Goal: Task Accomplishment & Management: Manage account settings

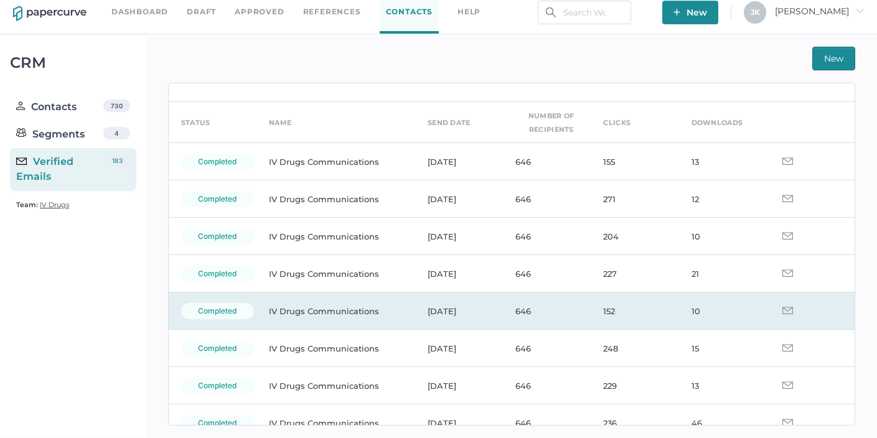
scroll to position [35, 0]
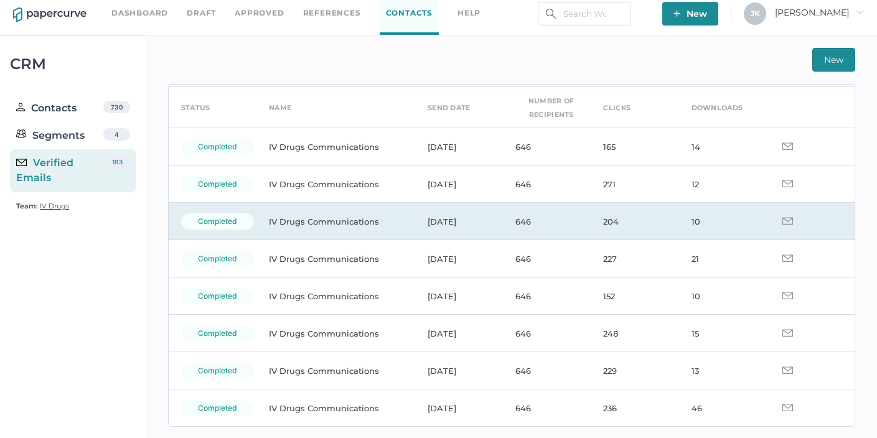
scroll to position [55, 0]
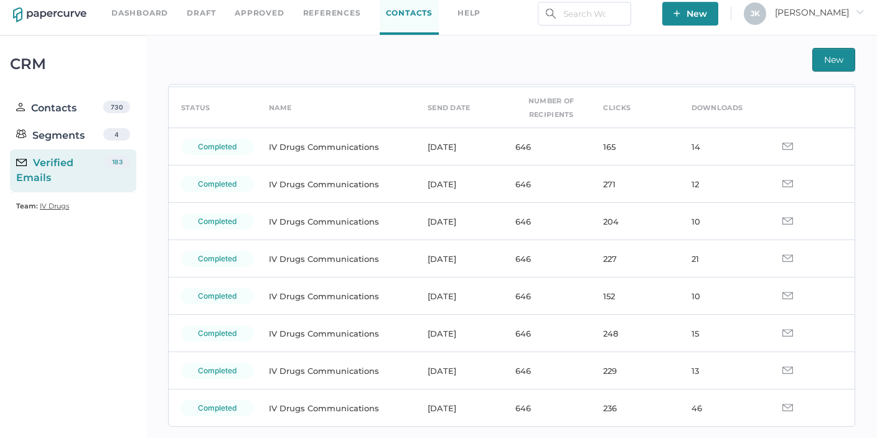
scroll to position [48, 0]
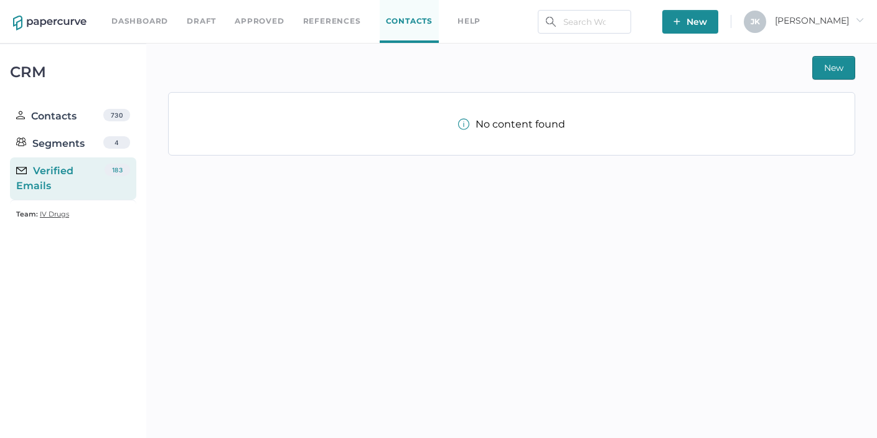
scroll to position [8, 0]
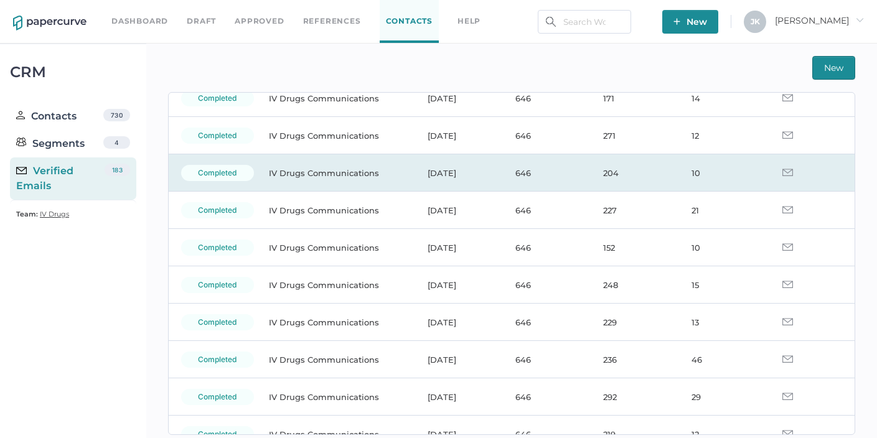
scroll to position [129, 0]
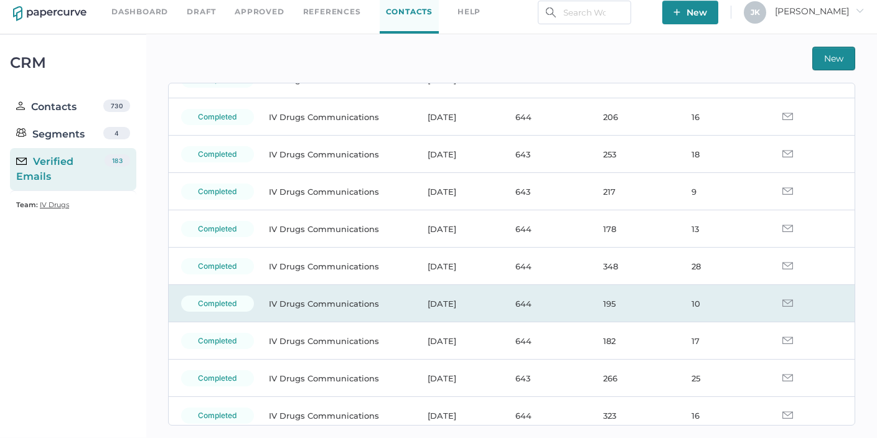
scroll to position [1088, 0]
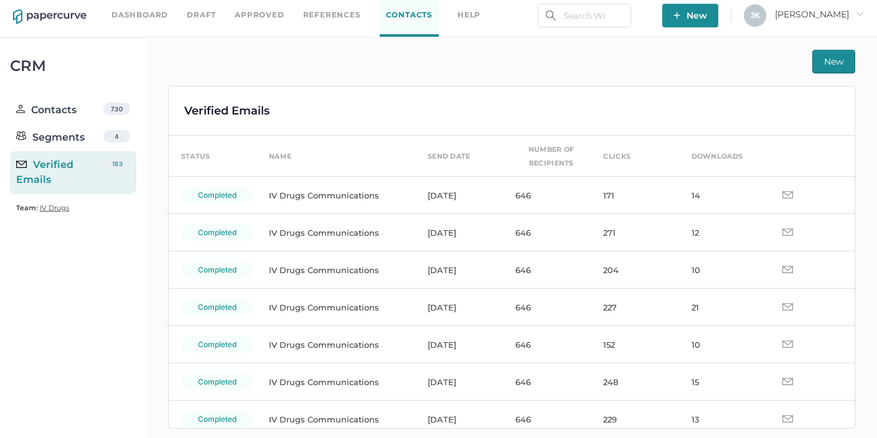
scroll to position [9, 0]
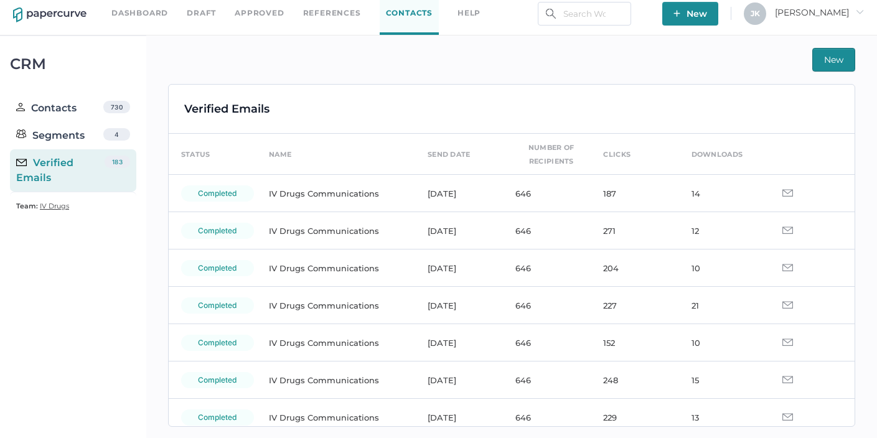
click at [837, 11] on span "Jeff arrow_right" at bounding box center [819, 12] width 89 height 11
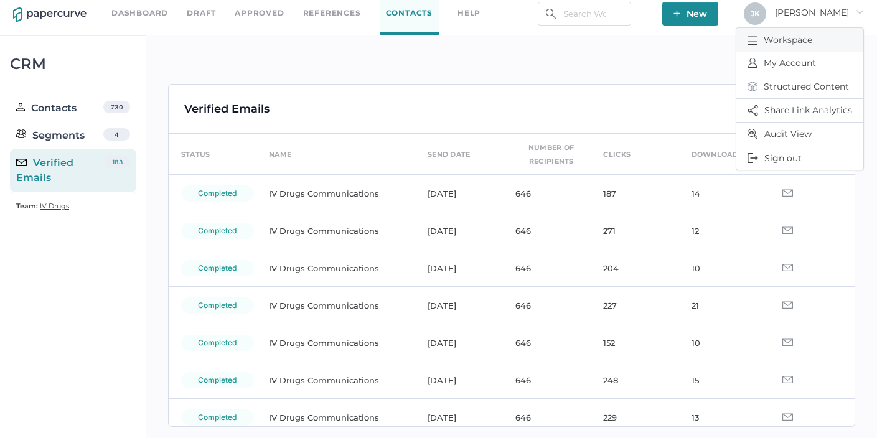
click at [783, 44] on span "Workspace" at bounding box center [799, 40] width 105 height 24
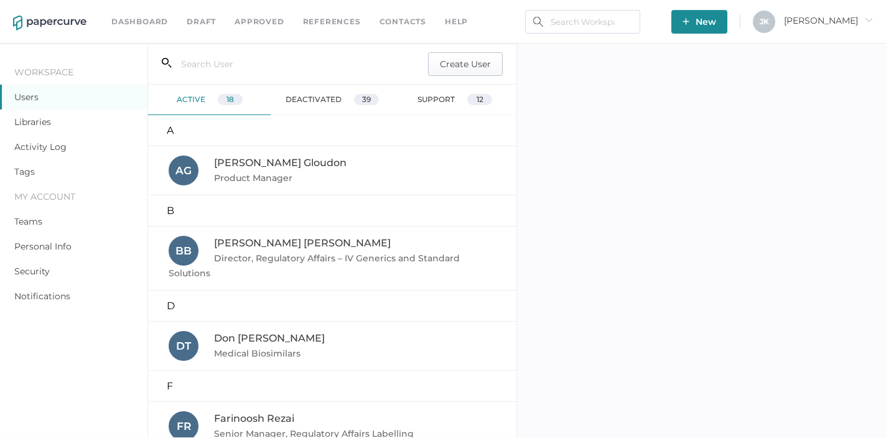
click at [461, 65] on span "Create User" at bounding box center [465, 64] width 51 height 22
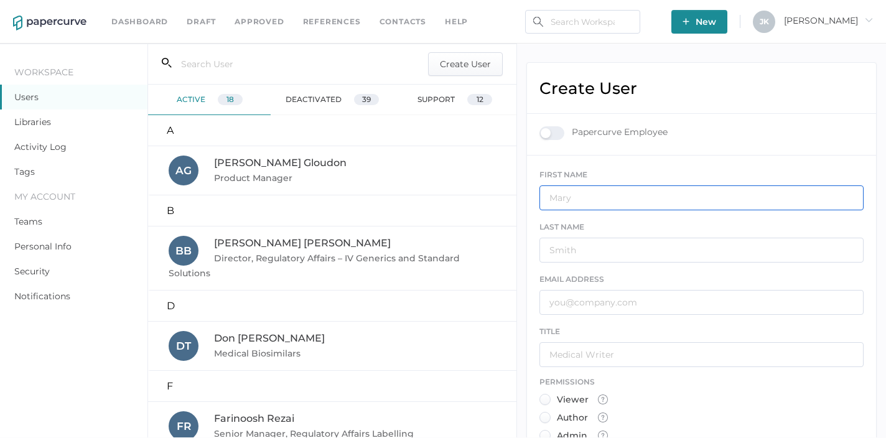
click at [582, 199] on input "text" at bounding box center [701, 197] width 324 height 25
click at [562, 307] on input "text" at bounding box center [701, 302] width 324 height 25
paste input "Cristina.Nunez@fresenius-kabi.com"
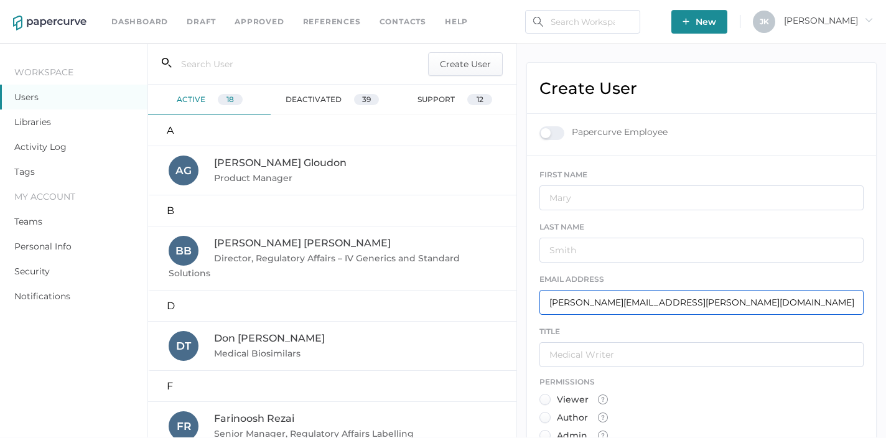
type input "Cristina.Nunez@fresenius-kabi.com"
click at [574, 189] on input "text" at bounding box center [701, 197] width 324 height 25
type input "Cristina"
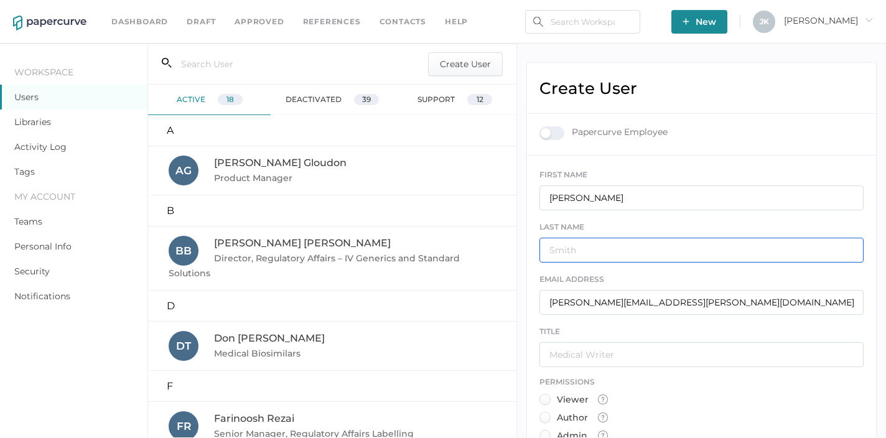
click at [567, 249] on input "text" at bounding box center [701, 250] width 324 height 25
type input "Nunez"
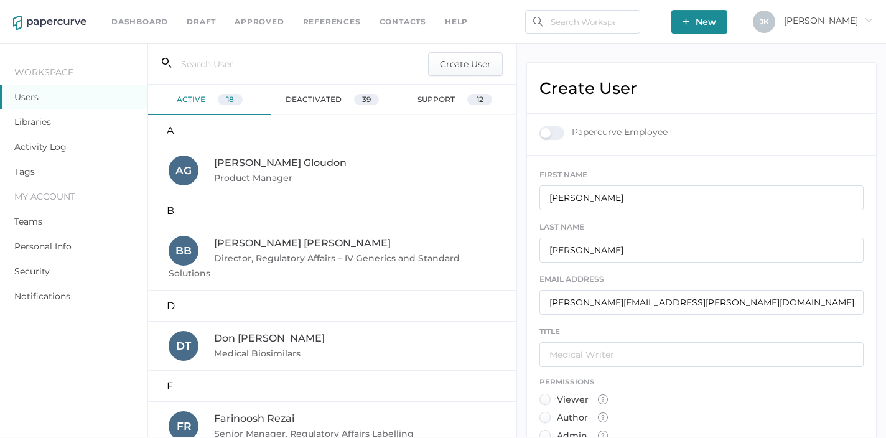
click at [544, 420] on div "Author" at bounding box center [563, 418] width 49 height 12
click at [543, 414] on input "Author" at bounding box center [543, 414] width 0 height 0
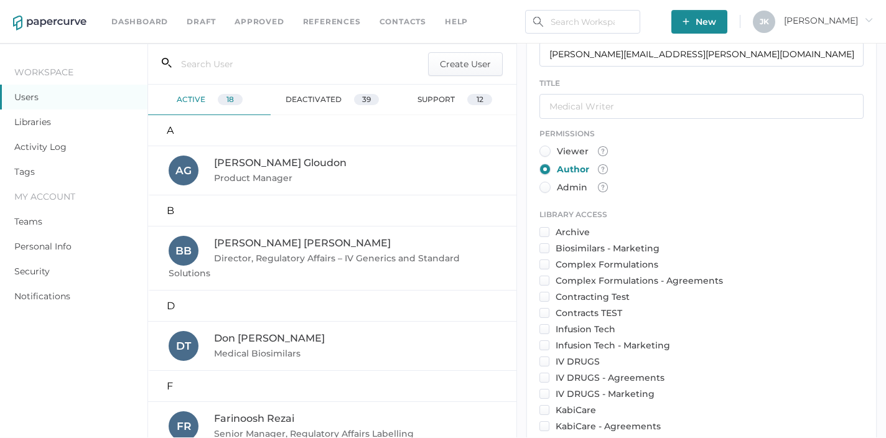
scroll to position [249, 0]
click at [546, 355] on input "checkbox" at bounding box center [544, 360] width 10 height 10
checkbox input "true"
click at [547, 371] on input "checkbox" at bounding box center [544, 376] width 10 height 10
checkbox input "true"
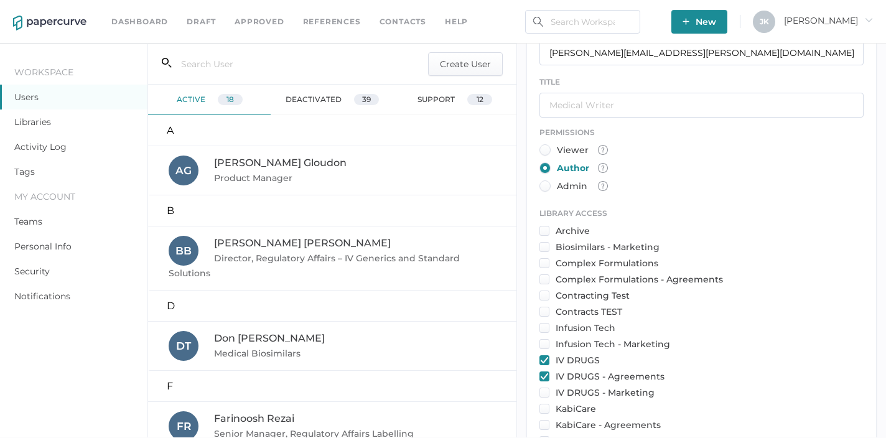
click at [546, 388] on input "checkbox" at bounding box center [544, 393] width 10 height 10
checkbox input "true"
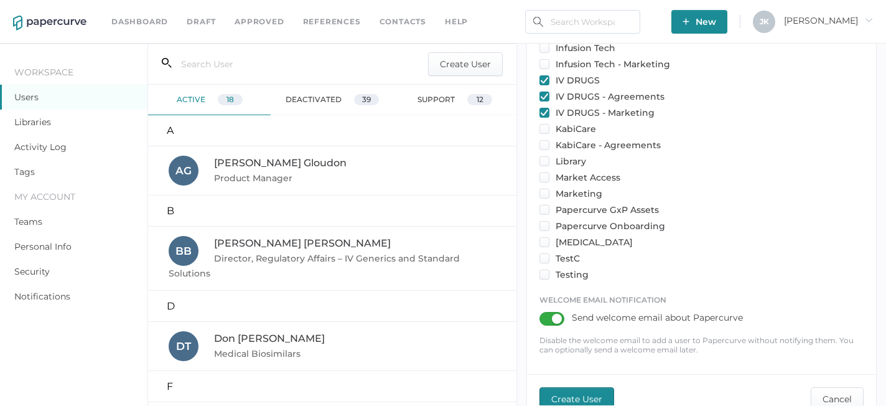
scroll to position [532, 0]
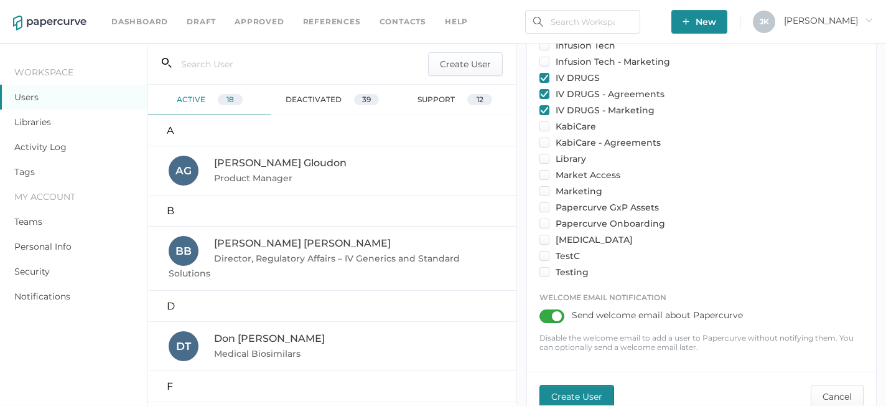
click at [582, 385] on span "Create User" at bounding box center [576, 396] width 51 height 22
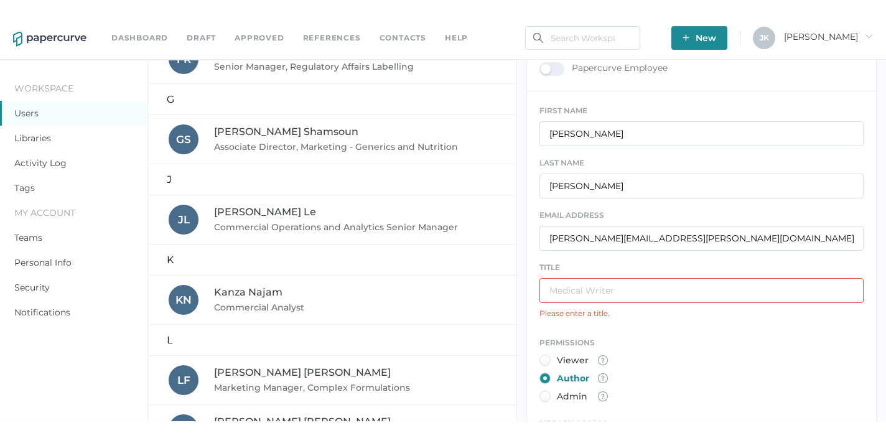
scroll to position [58, 0]
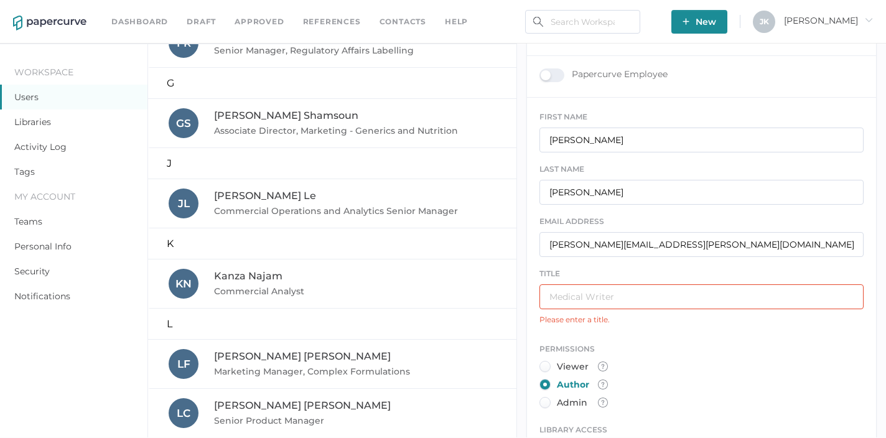
click at [564, 293] on input "text" at bounding box center [701, 296] width 324 height 25
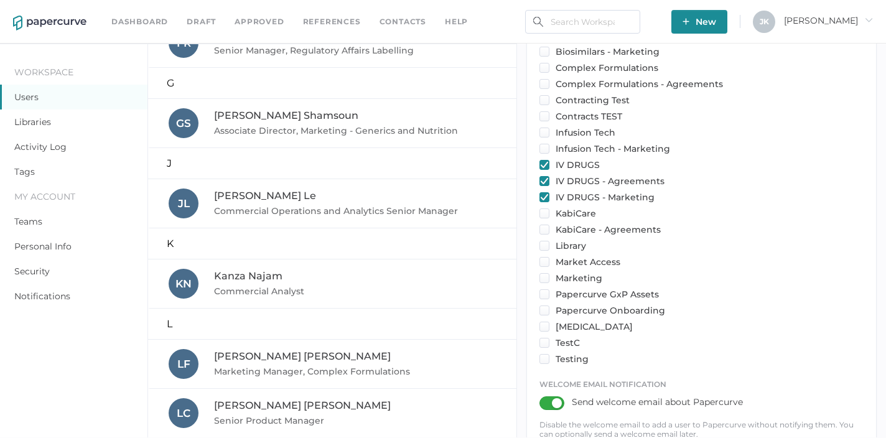
scroll to position [500, 0]
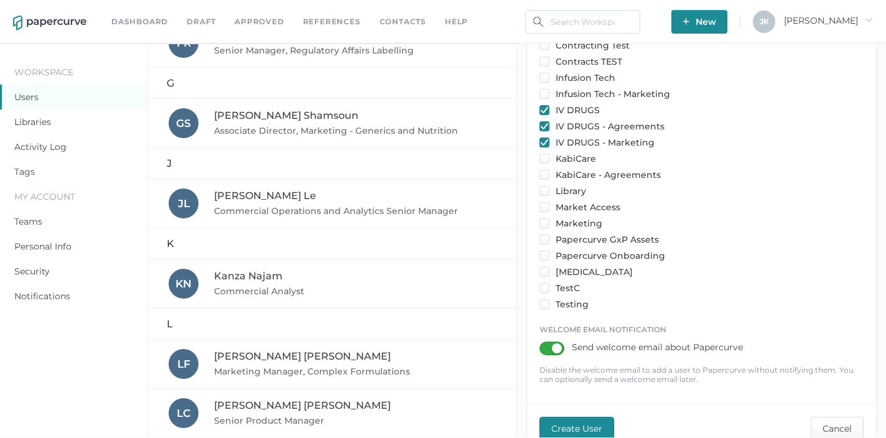
type input "Marketing Manager Pharma"
click at [575, 417] on span "Create User" at bounding box center [576, 428] width 51 height 22
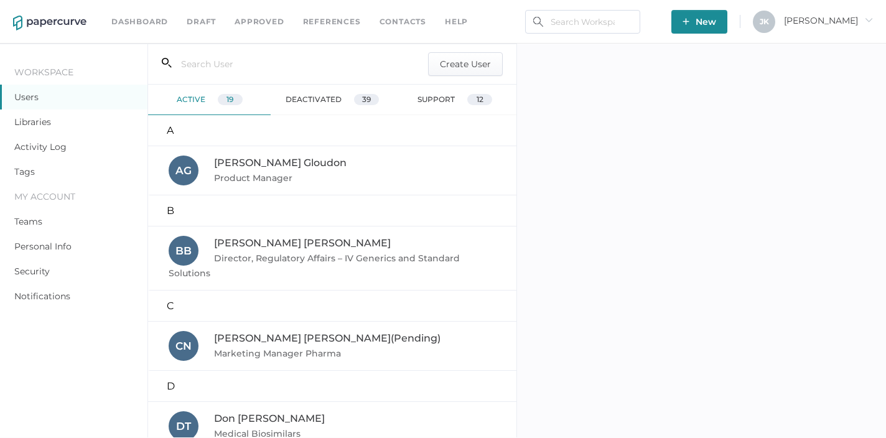
click at [307, 98] on div "deactivated 39" at bounding box center [332, 100] width 123 height 30
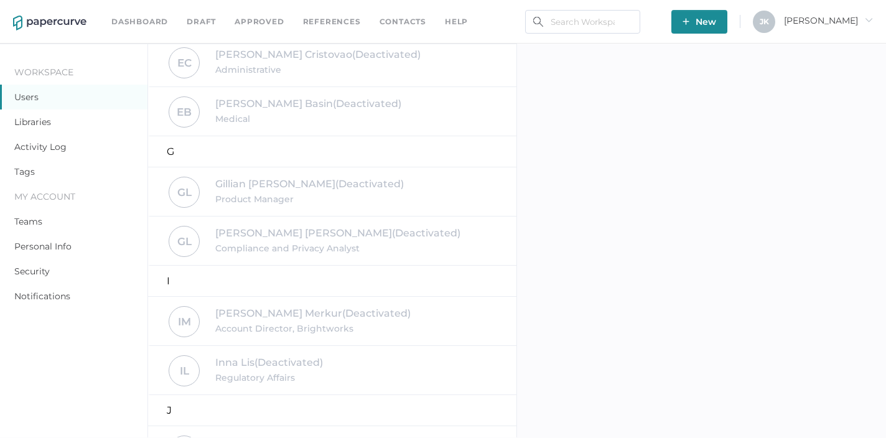
scroll to position [680, 0]
click at [272, 184] on span "Gillian Lazarovitz (Deactivated)" at bounding box center [309, 179] width 189 height 12
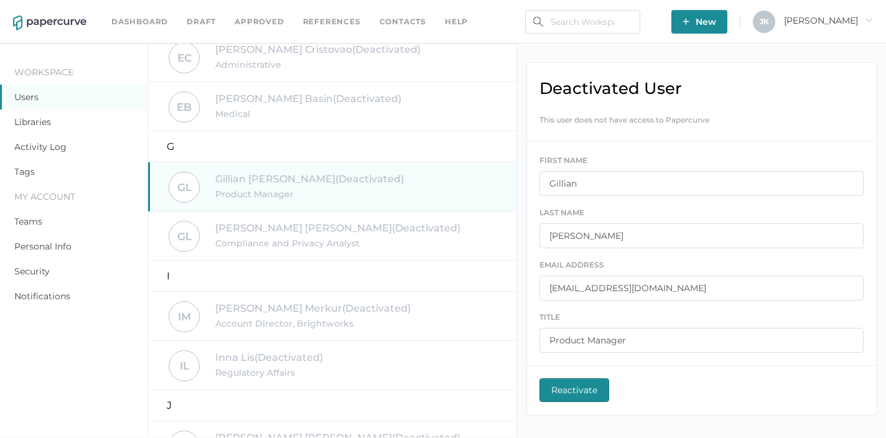
click at [582, 392] on span "Reactivate" at bounding box center [574, 390] width 46 height 22
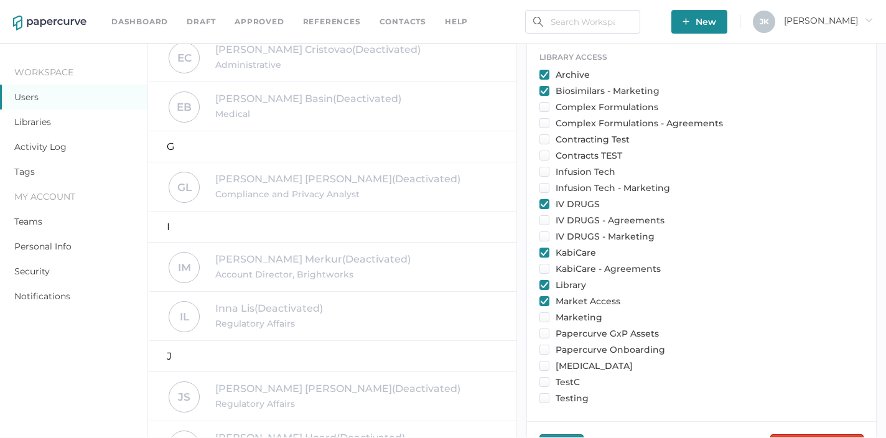
scroll to position [452, 0]
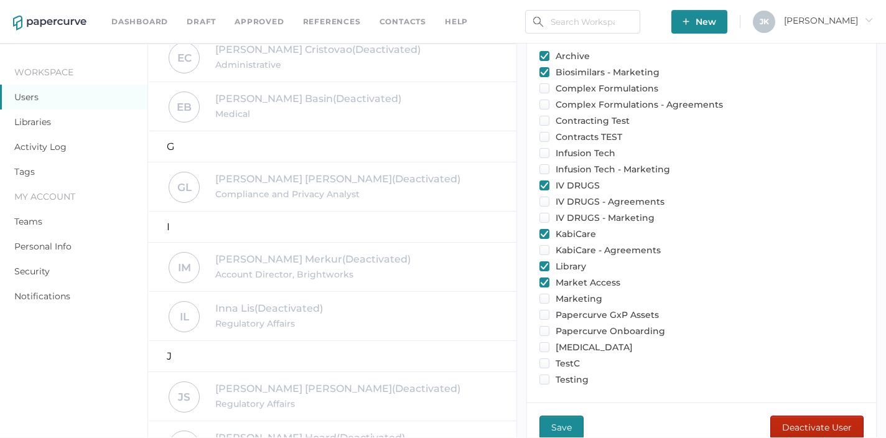
click at [792, 416] on span "Deactivate User" at bounding box center [817, 427] width 70 height 22
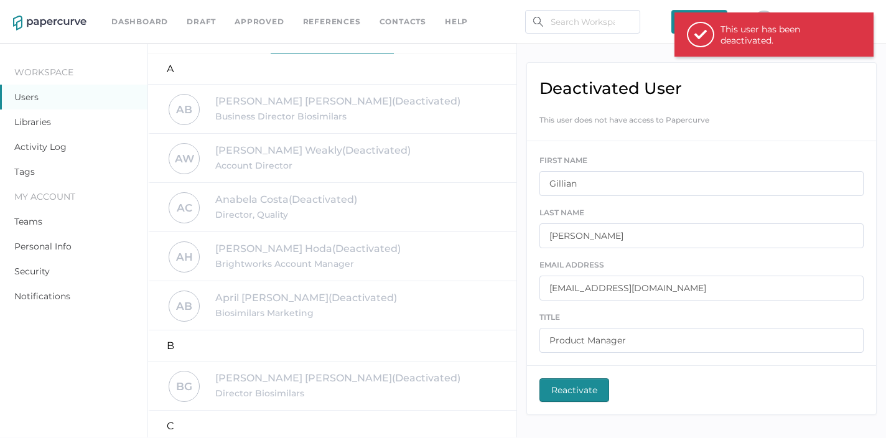
scroll to position [0, 0]
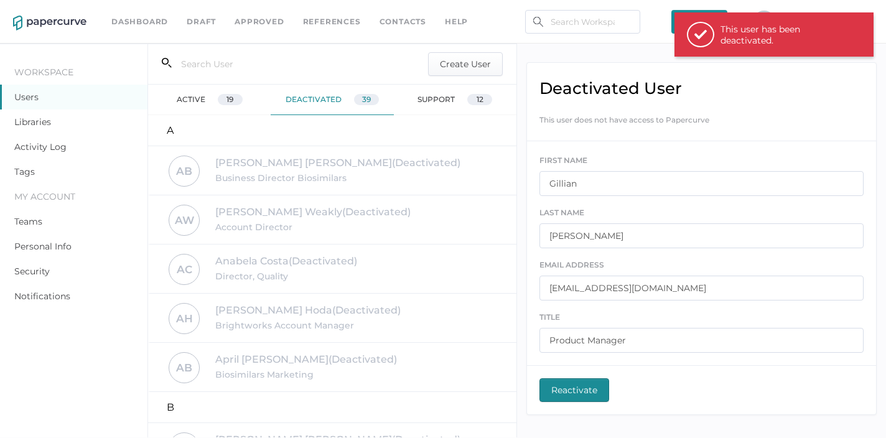
click at [185, 98] on div "active 19" at bounding box center [209, 100] width 123 height 30
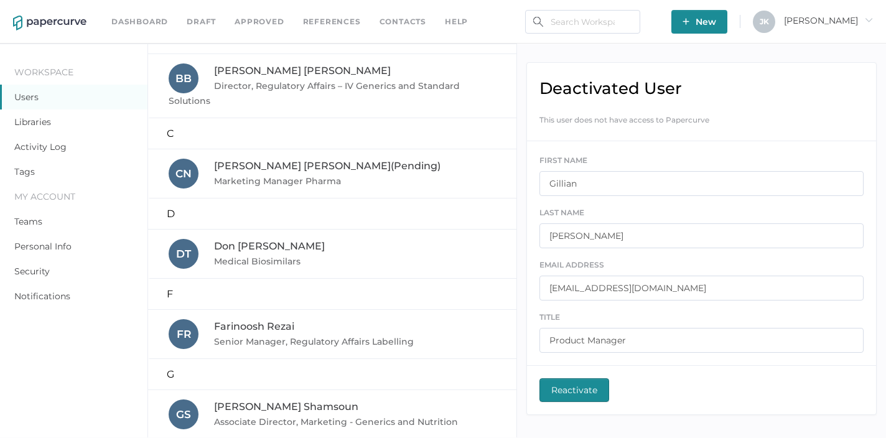
scroll to position [171, 0]
click at [253, 172] on span "Cristina Nunez (Pending)" at bounding box center [327, 167] width 226 height 12
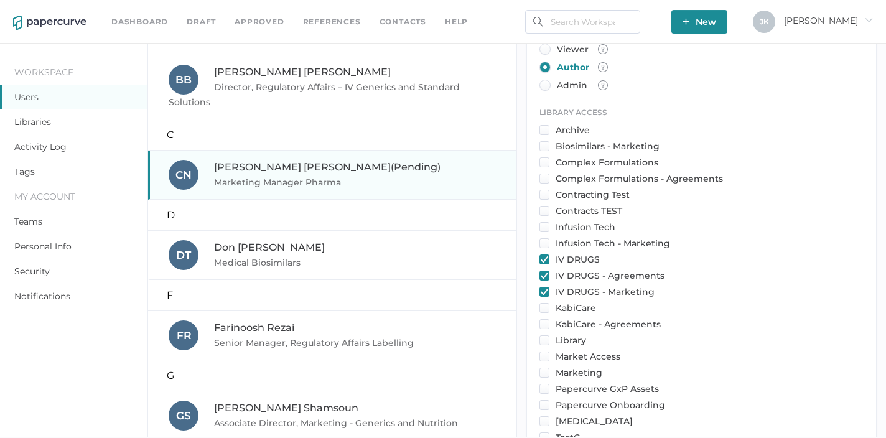
scroll to position [445, 0]
click at [548, 302] on input "checkbox" at bounding box center [544, 307] width 10 height 10
checkbox input "true"
click at [551, 350] on div "Market Access" at bounding box center [701, 355] width 324 height 11
click at [545, 351] on input "checkbox" at bounding box center [544, 356] width 10 height 10
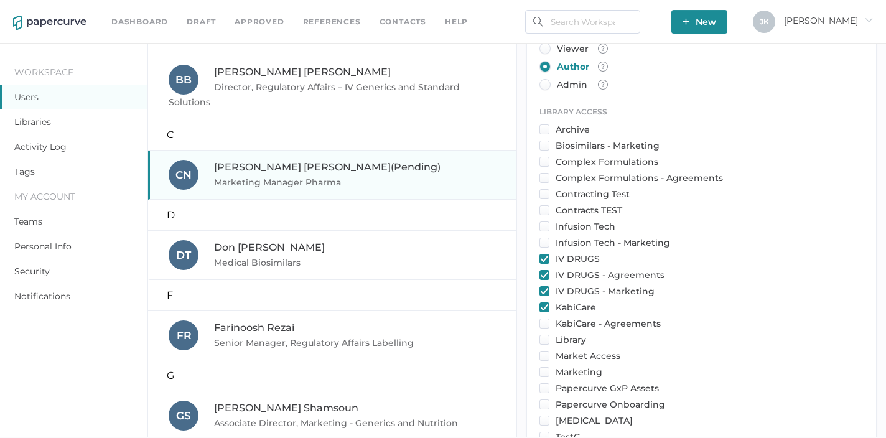
checkbox input "true"
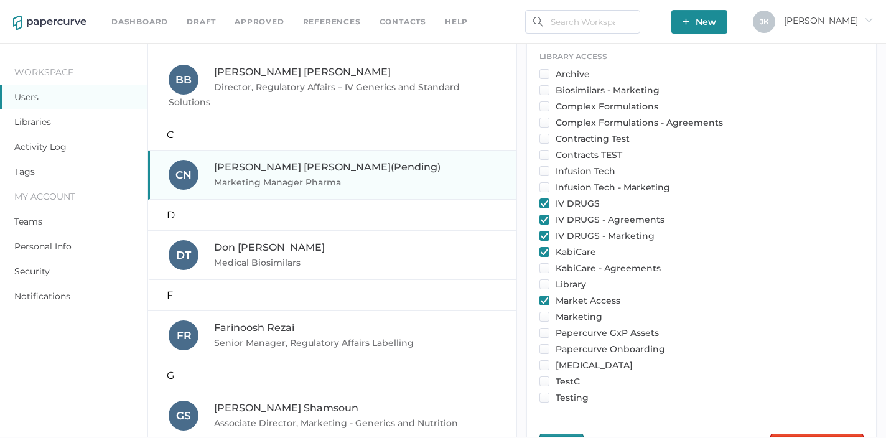
scroll to position [518, 0]
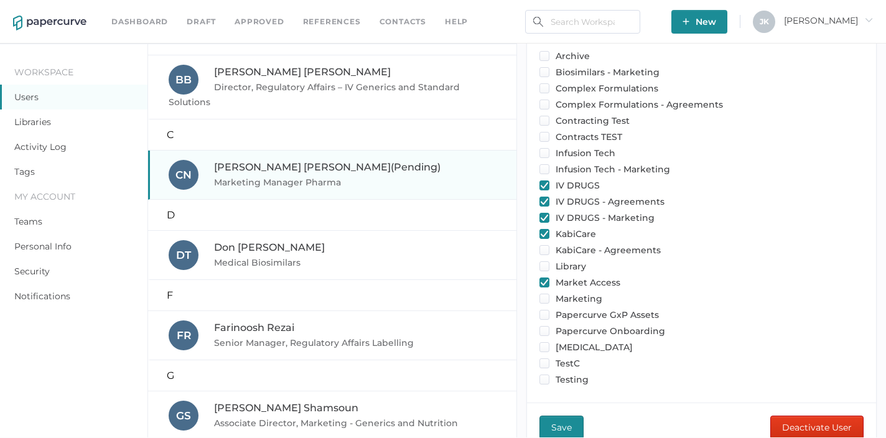
click at [556, 416] on span "Save" at bounding box center [561, 427] width 21 height 22
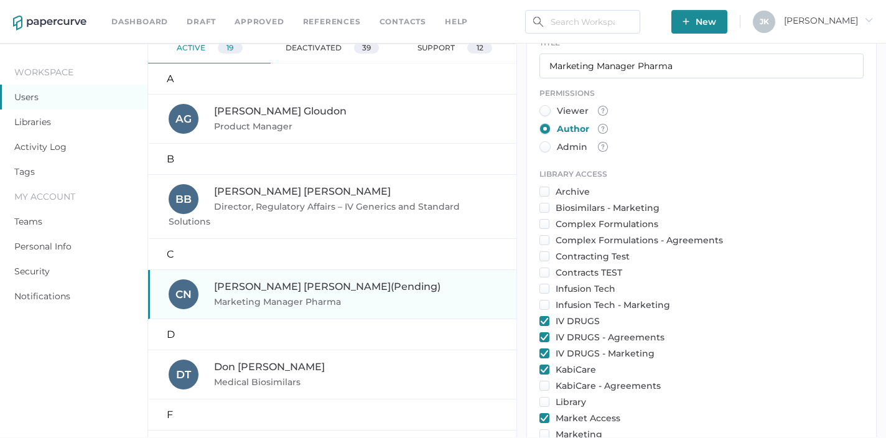
scroll to position [0, 0]
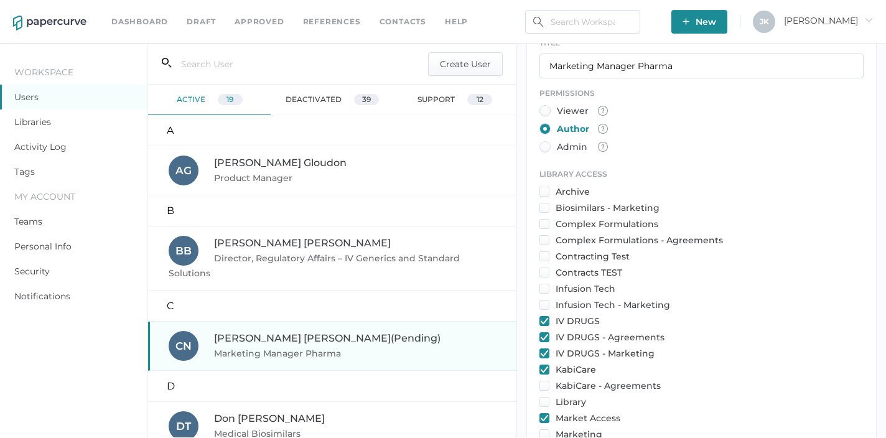
click at [389, 21] on link "Contacts" at bounding box center [403, 22] width 47 height 14
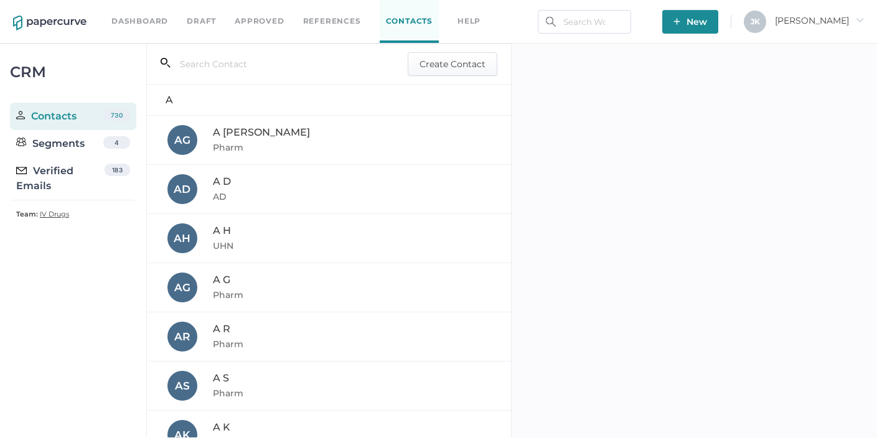
click at [63, 180] on div "Verified Emails" at bounding box center [60, 179] width 88 height 30
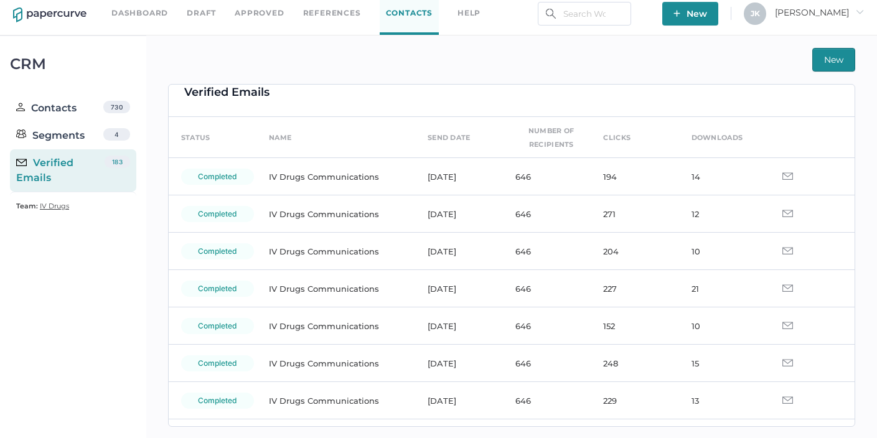
scroll to position [18, 0]
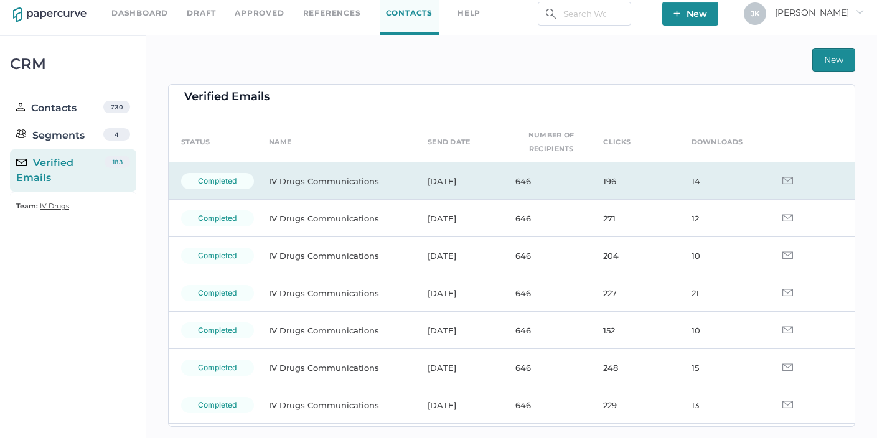
scroll to position [12, 0]
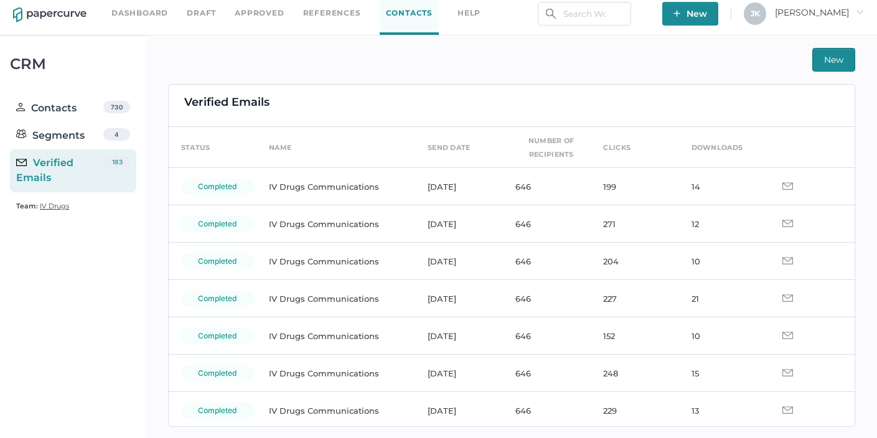
scroll to position [4, 0]
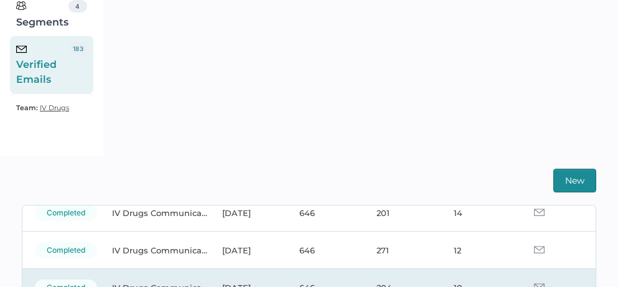
scroll to position [147, 0]
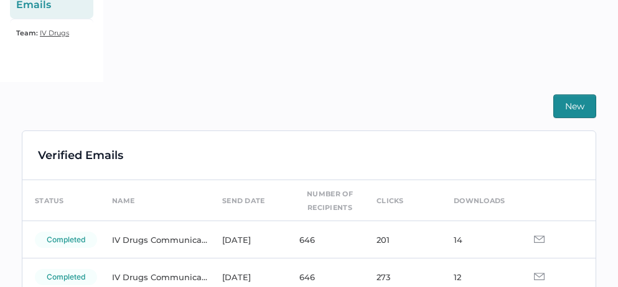
scroll to position [226, 0]
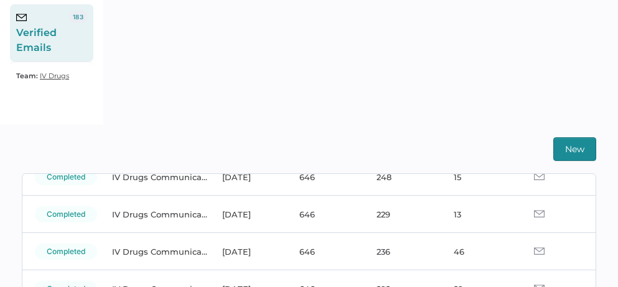
scroll to position [293, 0]
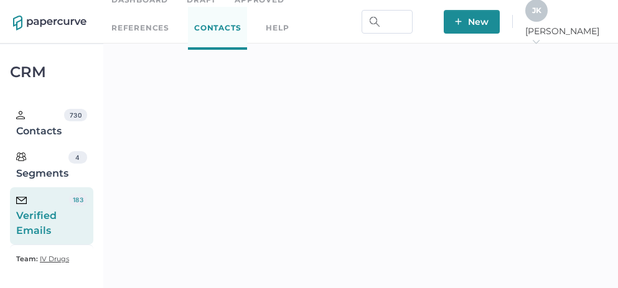
click at [541, 11] on span "J K" at bounding box center [536, 10] width 9 height 9
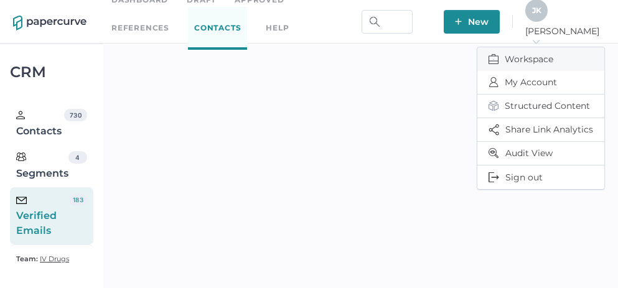
click at [524, 57] on span "Workspace" at bounding box center [540, 59] width 105 height 24
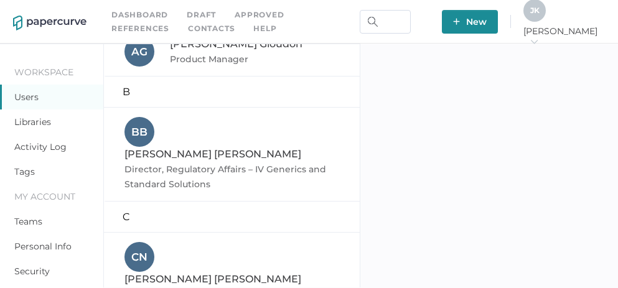
scroll to position [183, 0]
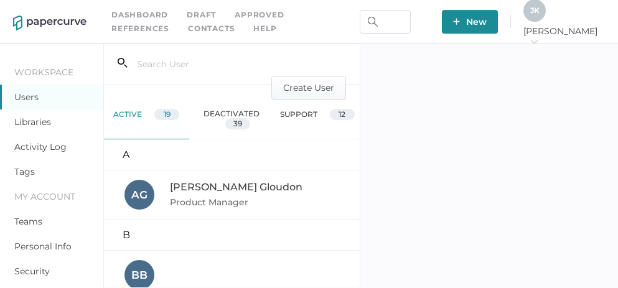
click at [33, 147] on link "Activity Log" at bounding box center [40, 146] width 52 height 11
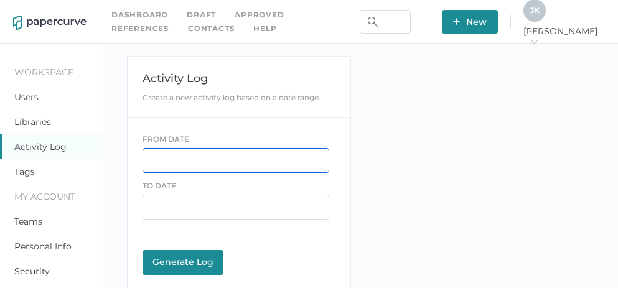
click at [193, 159] on input "text" at bounding box center [235, 160] width 187 height 25
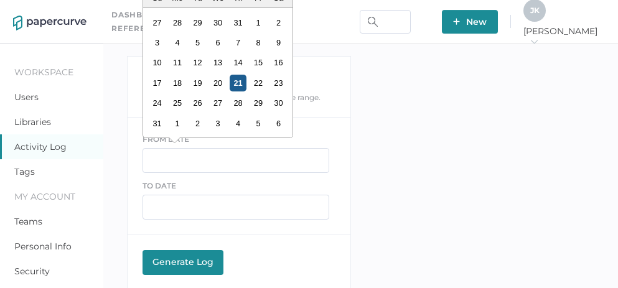
click at [235, 83] on div "21" at bounding box center [237, 83] width 17 height 17
type input "08/21/2025"
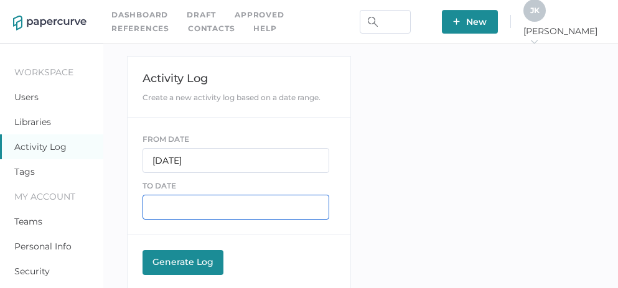
click at [169, 204] on input "text" at bounding box center [235, 207] width 187 height 25
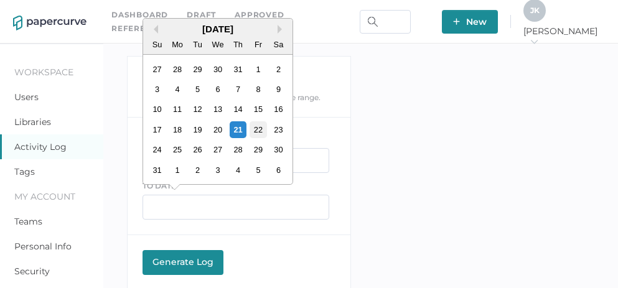
click at [258, 131] on div "22" at bounding box center [257, 129] width 17 height 17
type input "08/22/2025"
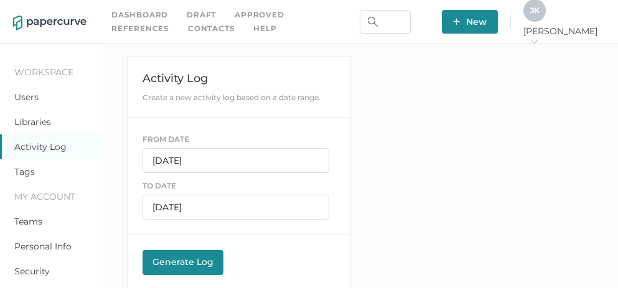
click at [179, 259] on div "Generate Log" at bounding box center [183, 261] width 68 height 11
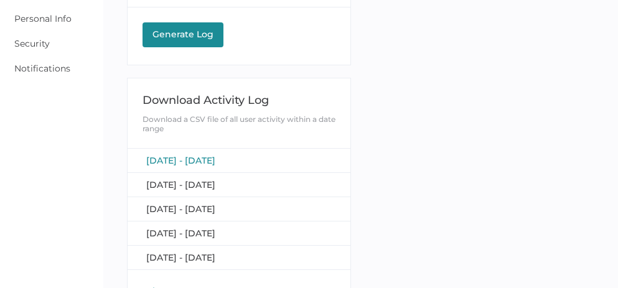
click at [181, 156] on span "[DATE] - [DATE]" at bounding box center [180, 160] width 69 height 11
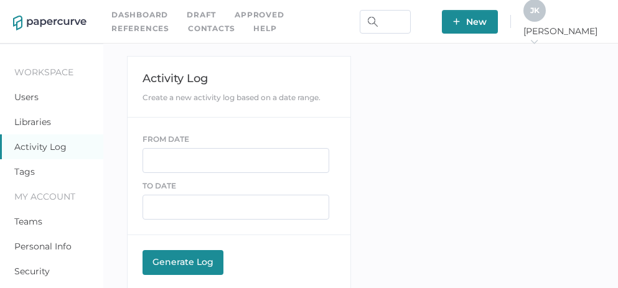
click at [188, 26] on link "Contacts" at bounding box center [211, 29] width 47 height 14
